Goal: Information Seeking & Learning: Learn about a topic

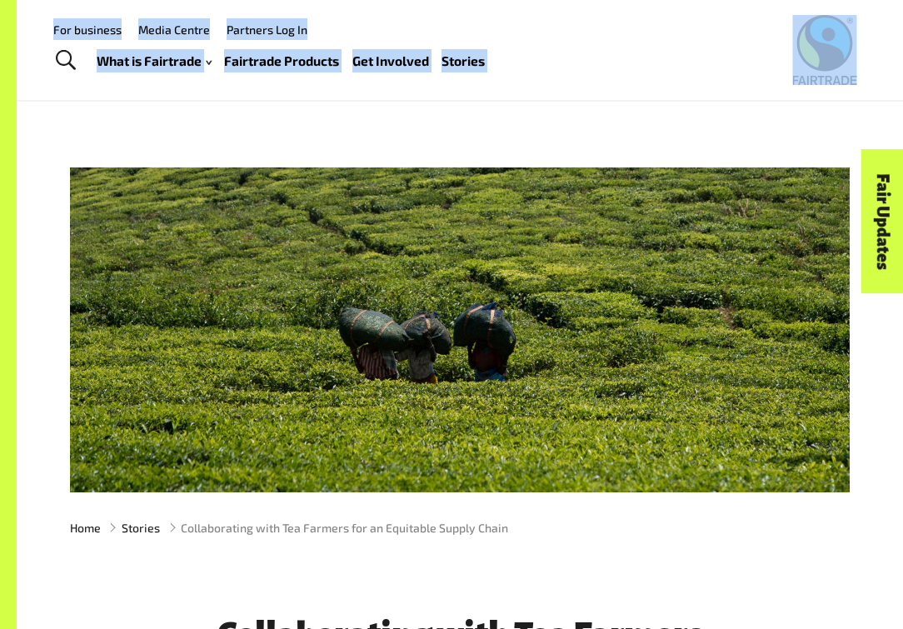
drag, startPoint x: 789, startPoint y: 82, endPoint x: 830, endPoint y: 82, distance: 40.8
click at [830, 82] on div "Menu For business Media Centre Partners Log In What is Fairtrade How Fairtrade …" at bounding box center [451, 50] width 903 height 100
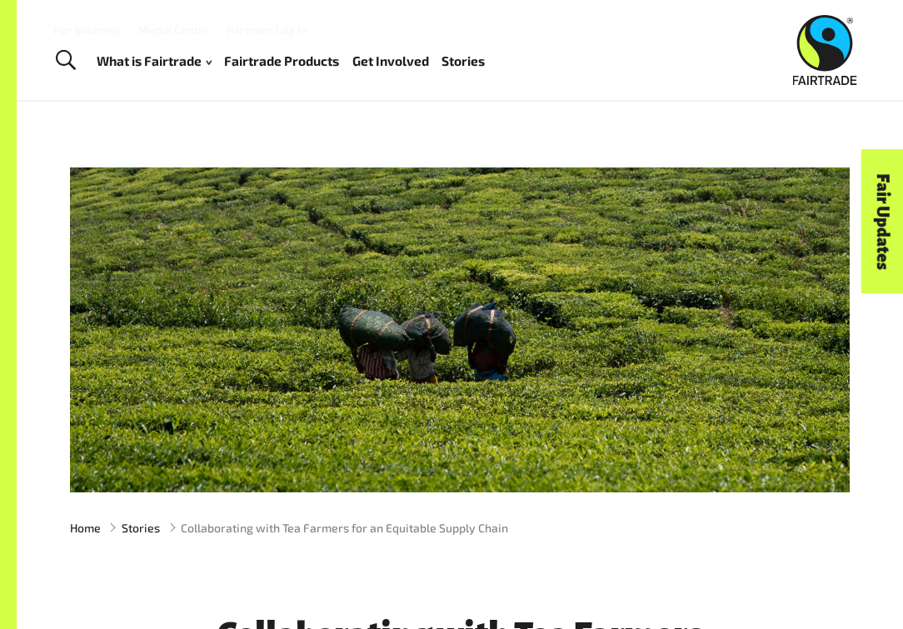
click at [596, 180] on div at bounding box center [459, 329] width 779 height 325
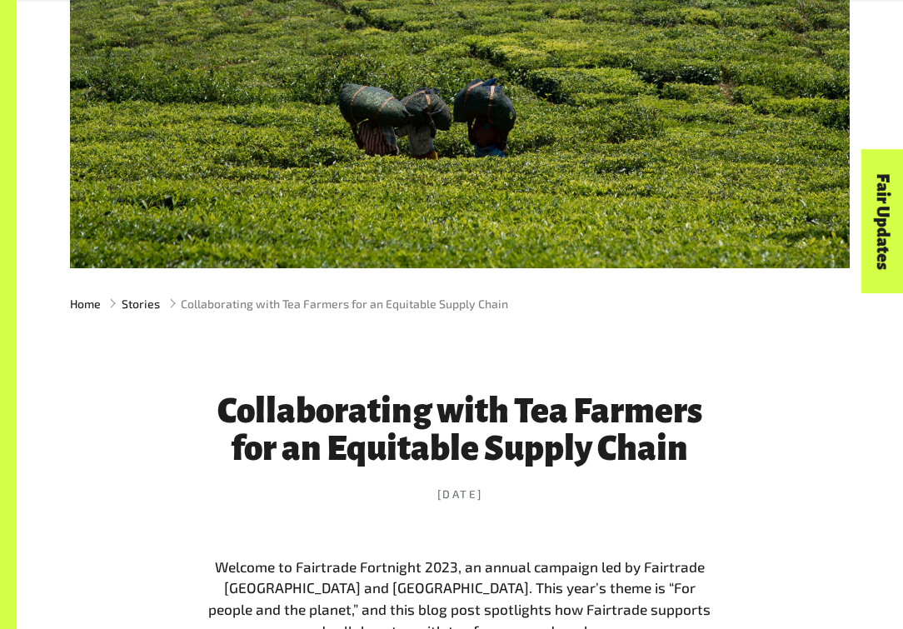
scroll to position [275, 0]
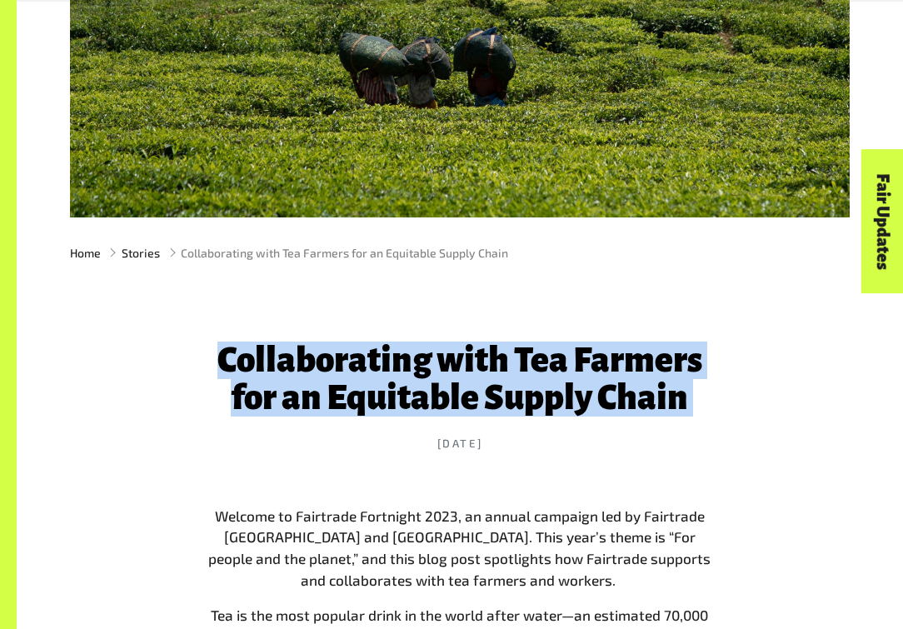
drag, startPoint x: 224, startPoint y: 366, endPoint x: 728, endPoint y: 416, distance: 506.3
copy header "Collaborating with Tea Farmers for an Equitable Supply Chain"
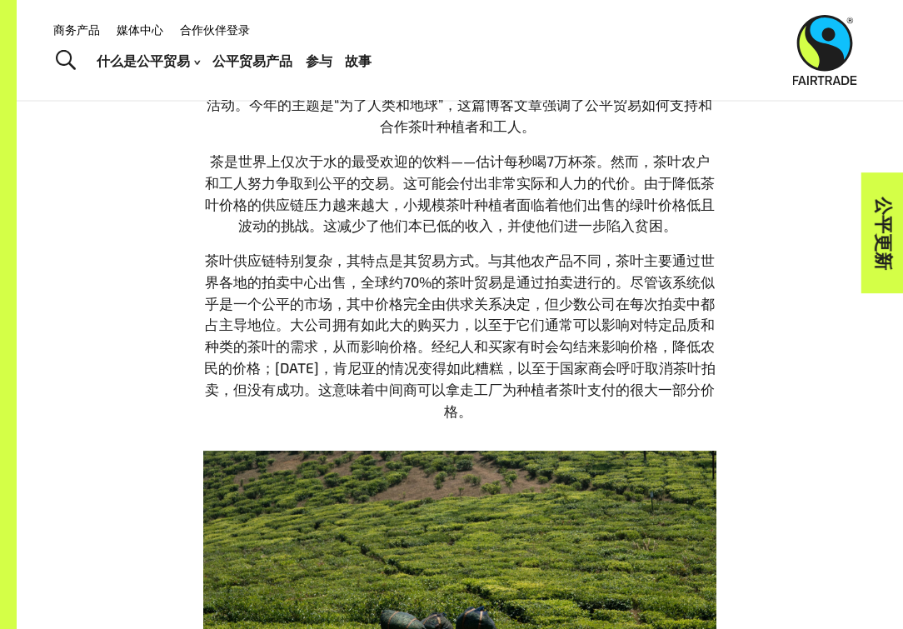
scroll to position [358, 0]
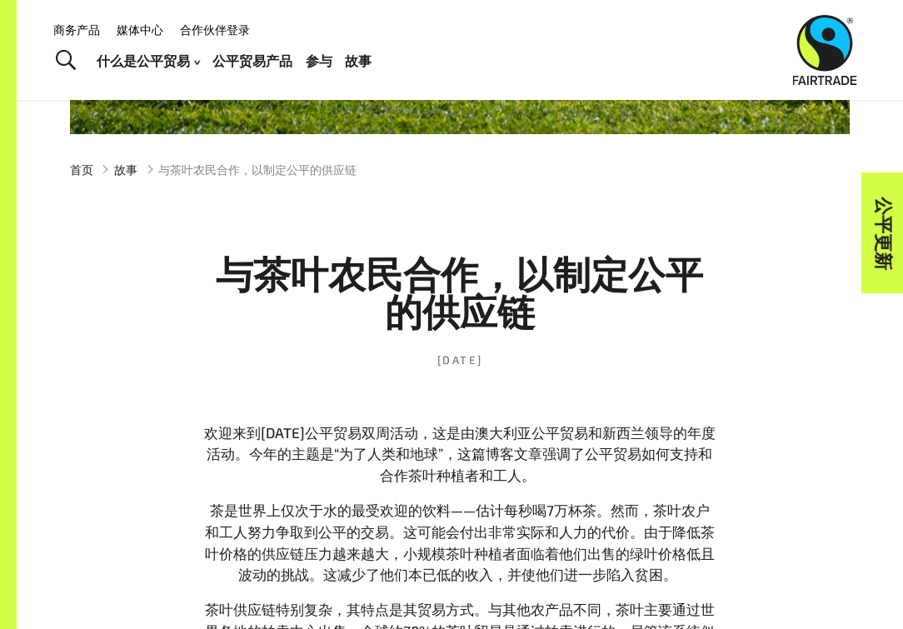
click at [266, 346] on header "与茶叶农民合作，以制定公平的供应链 [DATE]" at bounding box center [459, 313] width 513 height 217
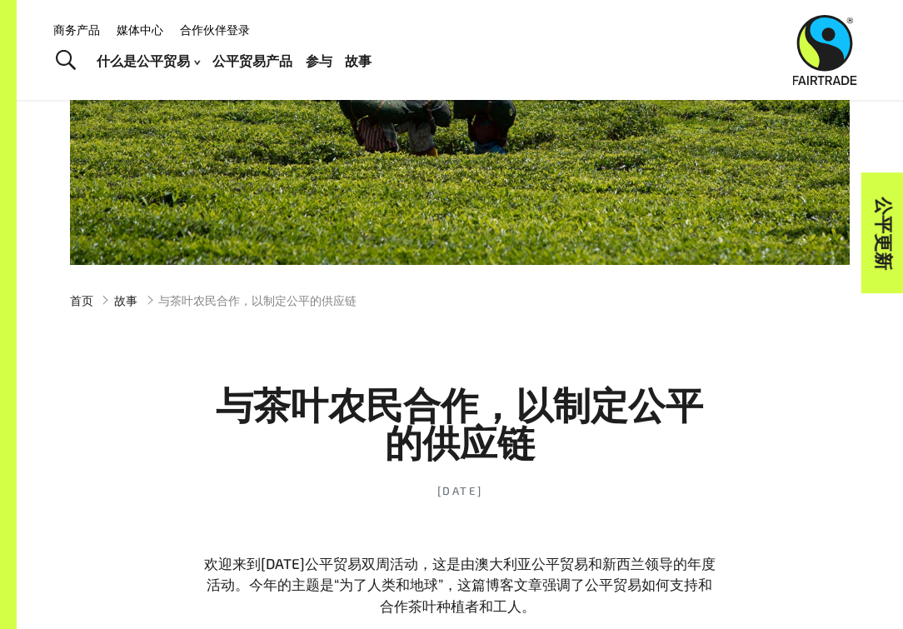
scroll to position [28, 0]
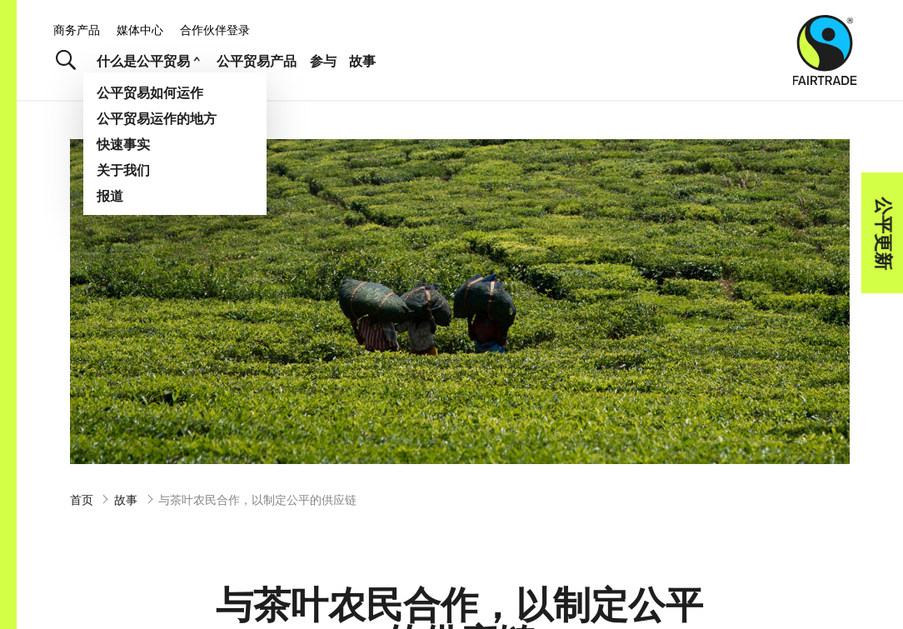
click at [152, 69] on link "什么是公平贸易" at bounding box center [150, 60] width 107 height 23
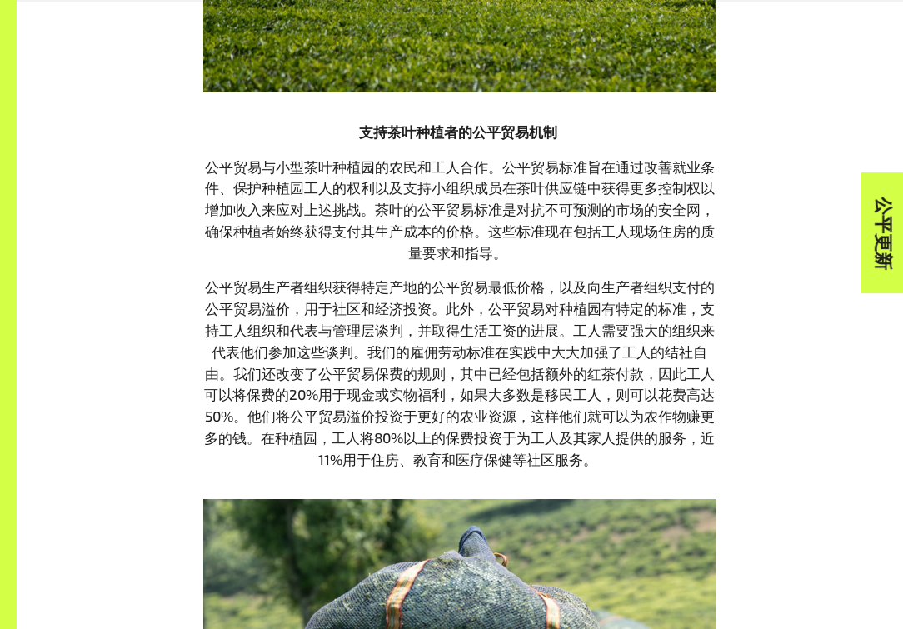
scroll to position [1415, 0]
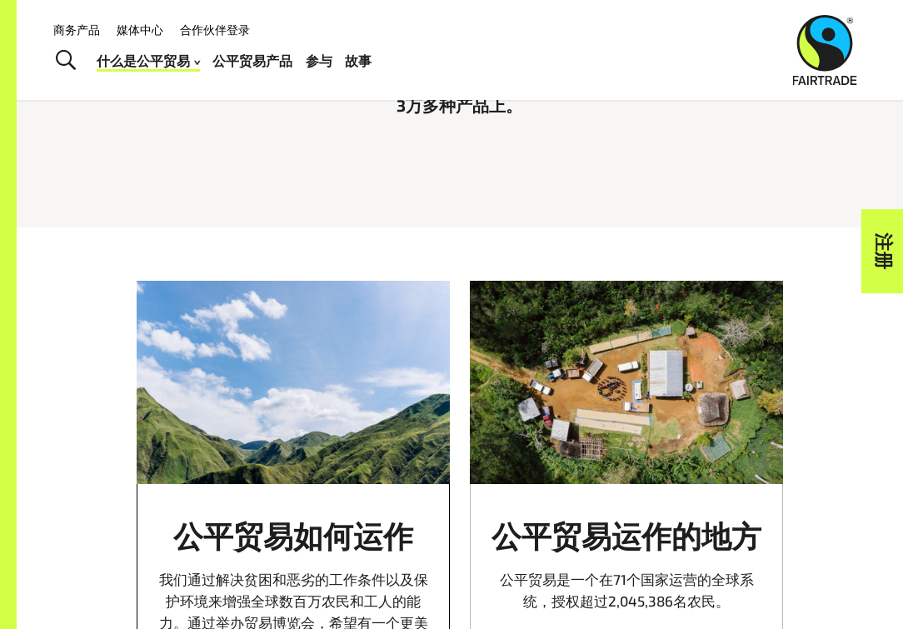
scroll to position [151, 0]
